Goal: Information Seeking & Learning: Find specific fact

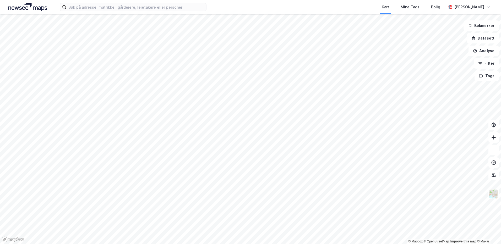
drag, startPoint x: 134, startPoint y: 13, endPoint x: 136, endPoint y: 11, distance: 2.8
click at [134, 13] on div "Kart Mine Tags Bolig [PERSON_NAME]" at bounding box center [250, 7] width 501 height 14
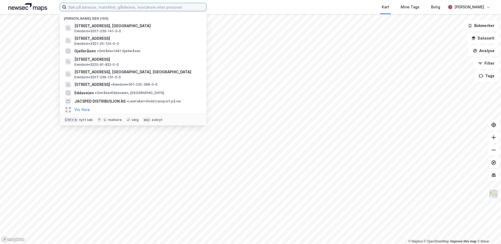
click at [138, 6] on input at bounding box center [136, 7] width 140 height 8
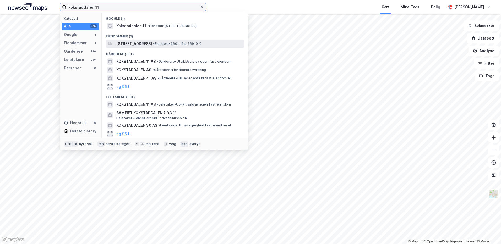
type input "kokstaddalen 11"
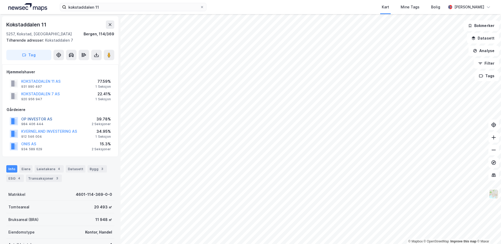
click at [0, 0] on button "OP INVESTOR AS" at bounding box center [0, 0] width 0 height 0
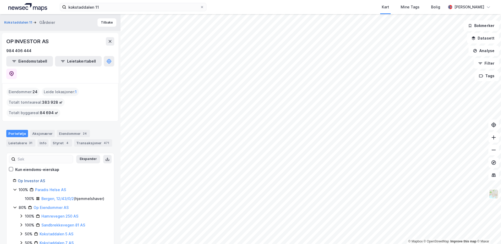
click at [24, 179] on link "Op Investor AS" at bounding box center [31, 181] width 27 height 4
click at [32, 179] on link "Op Investor AS" at bounding box center [31, 181] width 27 height 4
click at [51, 124] on div "Portefølje Aksjonærer Eiendommer 24 Leietakere 31 Info Styret 4 Transaksjoner 4…" at bounding box center [60, 136] width 121 height 25
click at [44, 130] on div "Aksjonærer" at bounding box center [42, 133] width 25 height 7
